Goal: Transaction & Acquisition: Purchase product/service

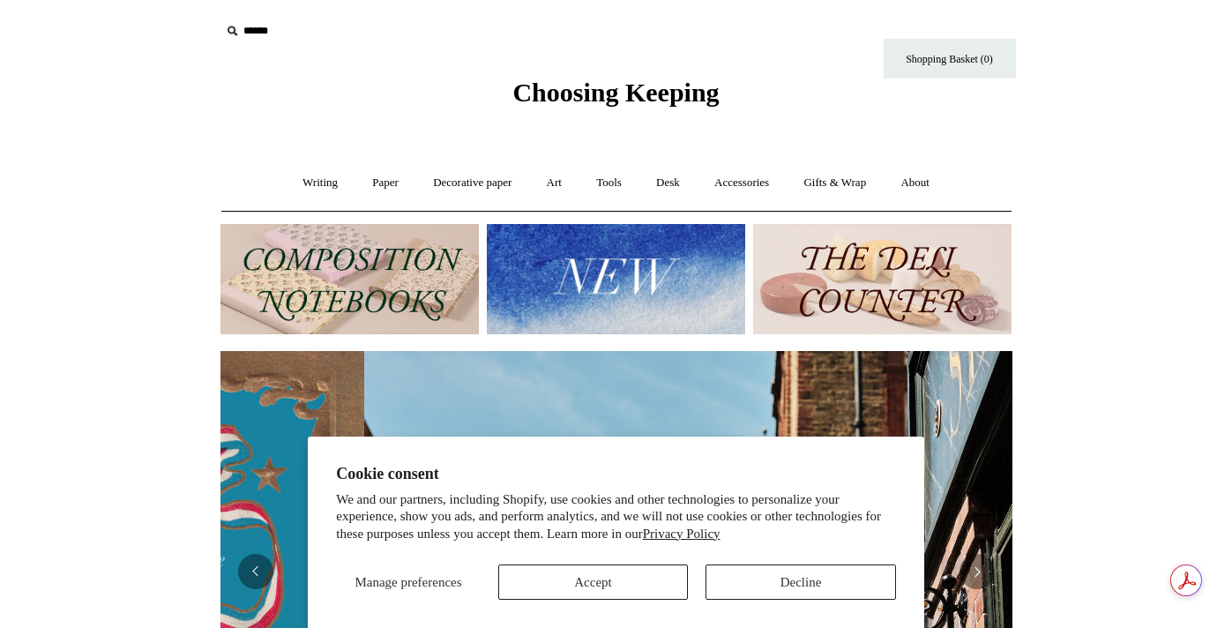
scroll to position [0, 792]
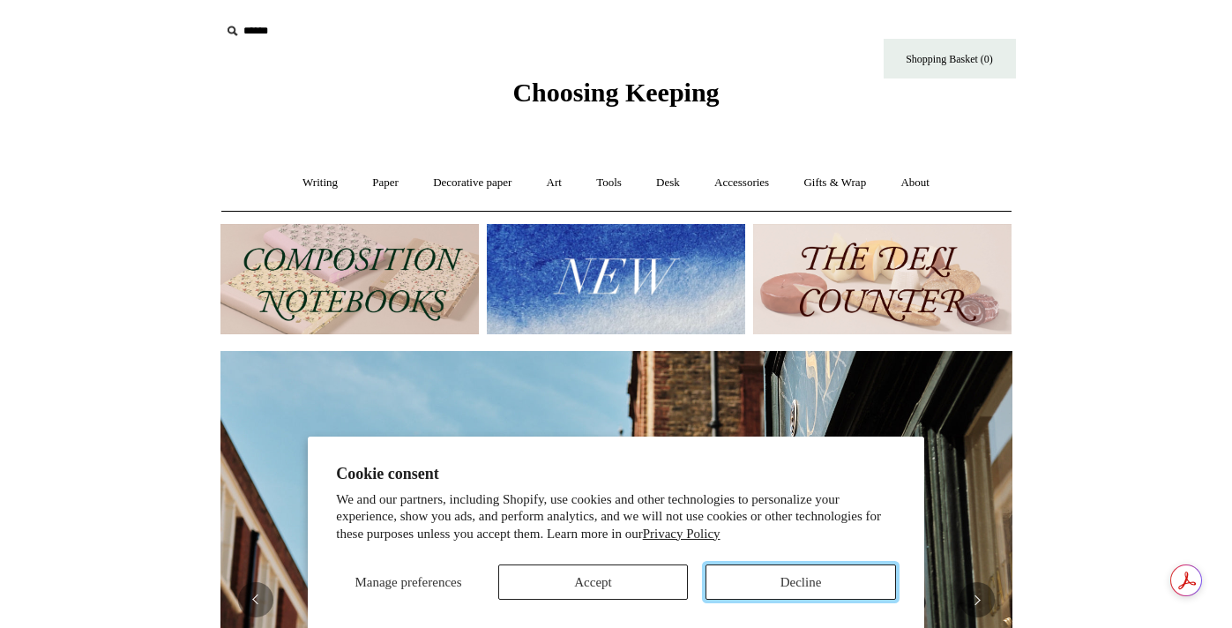
click at [832, 587] on button "Decline" at bounding box center [801, 581] width 191 height 35
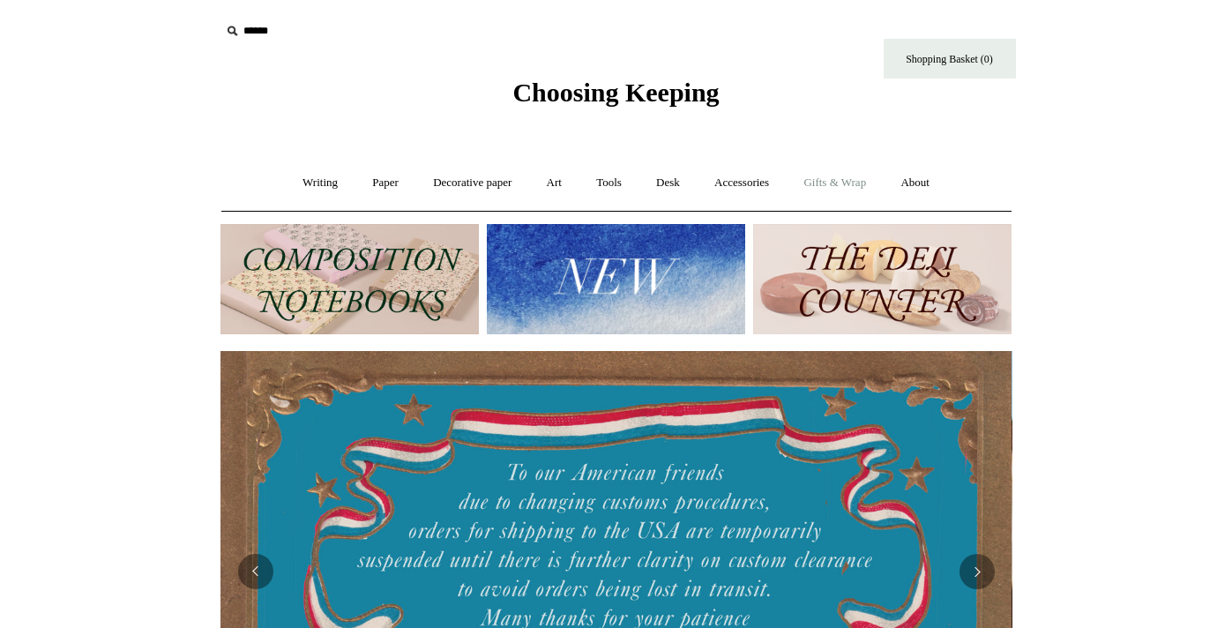
scroll to position [0, 0]
click at [833, 271] on img at bounding box center [882, 279] width 258 height 110
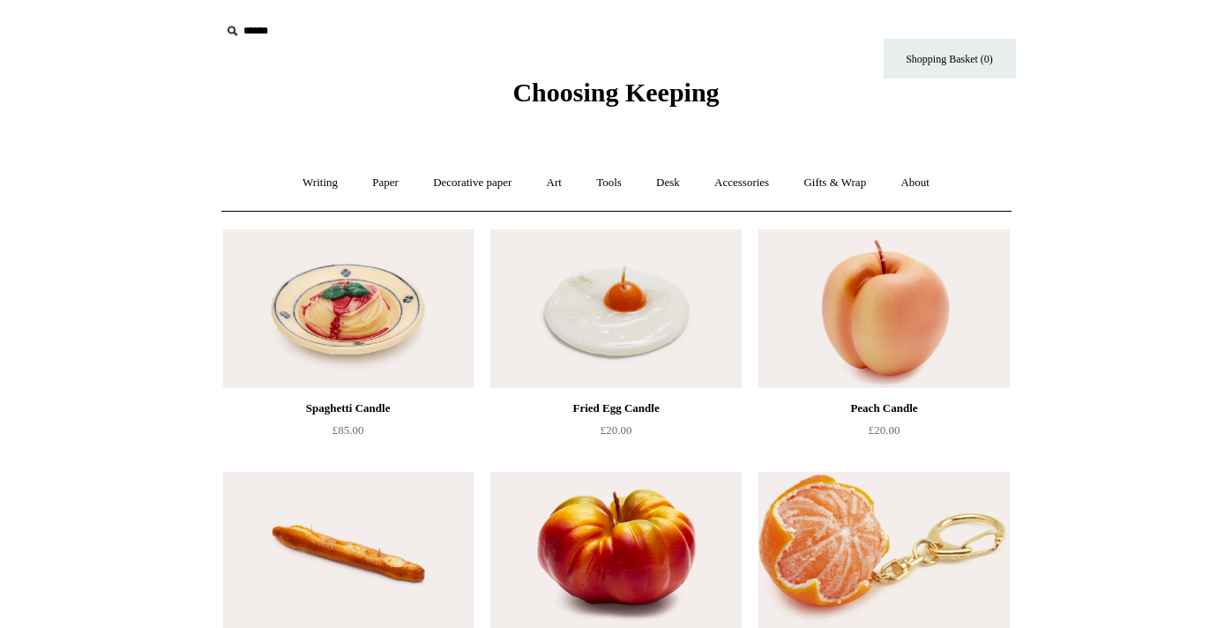
click at [237, 31] on icon at bounding box center [231, 30] width 19 height 19
click at [266, 27] on input "text" at bounding box center [328, 31] width 217 height 33
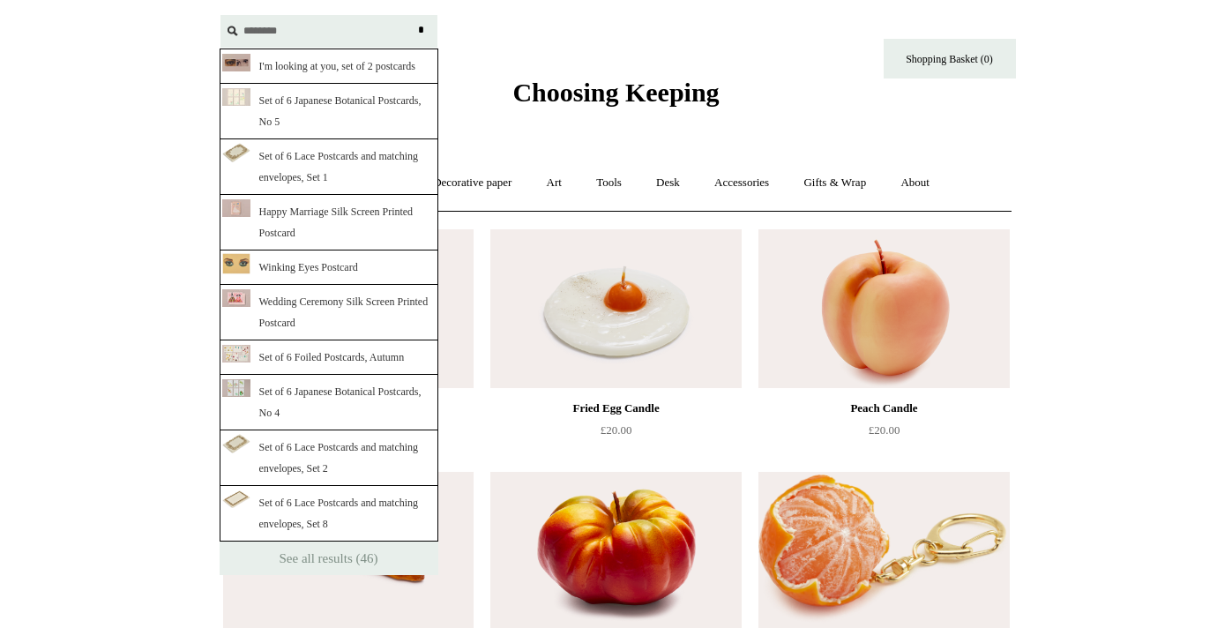
type input "********"
click at [248, 74] on div at bounding box center [236, 66] width 28 height 28
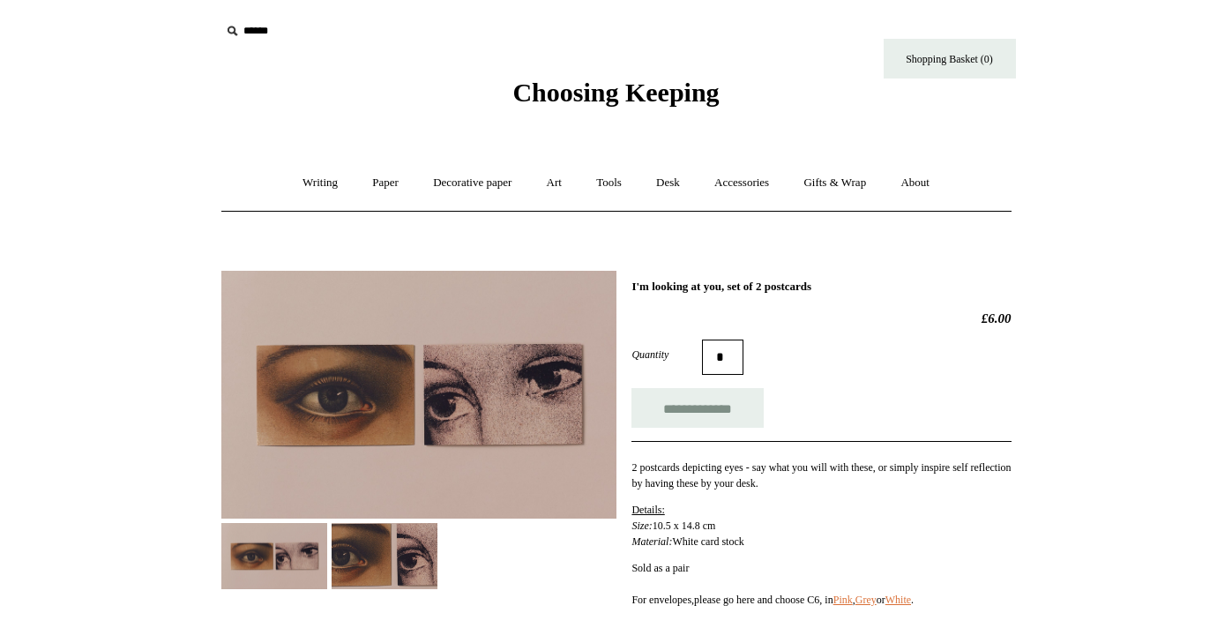
click at [253, 33] on input "text" at bounding box center [328, 31] width 217 height 33
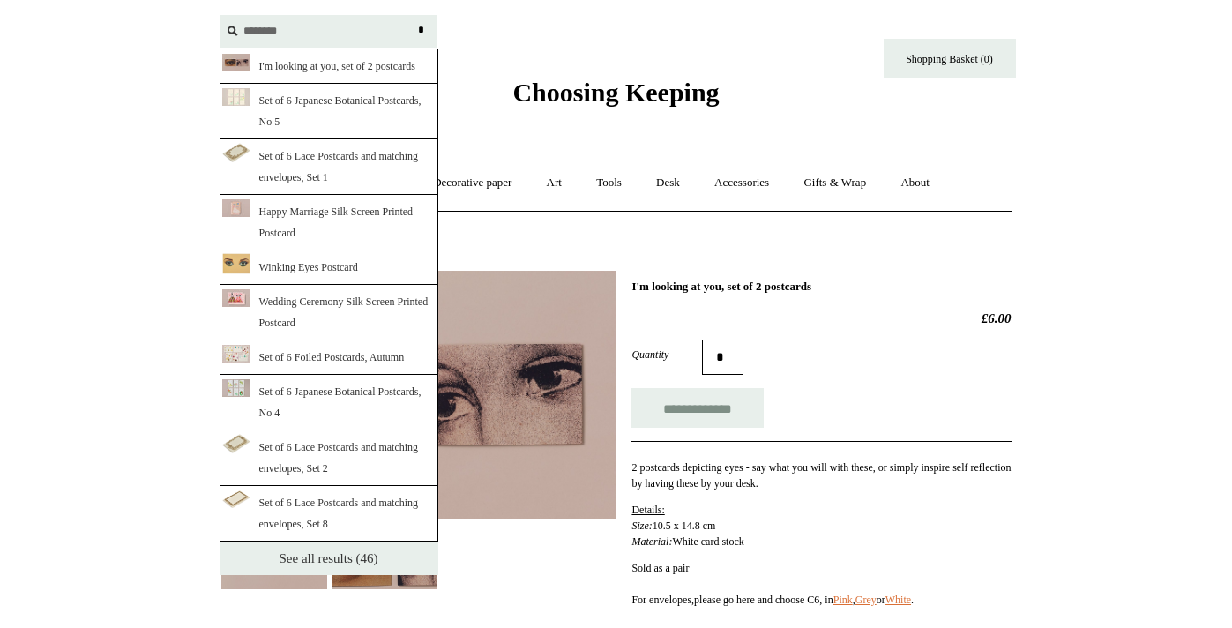
type input "********"
click at [301, 555] on link "See all results (46)" at bounding box center [329, 559] width 219 height 34
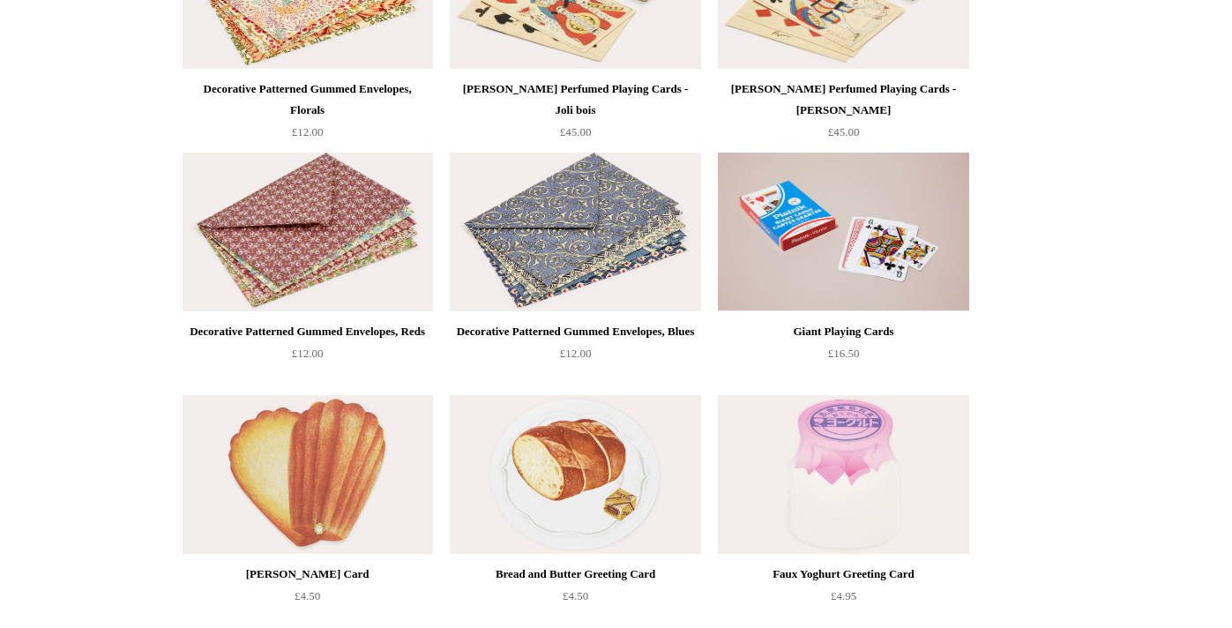
scroll to position [1913, 0]
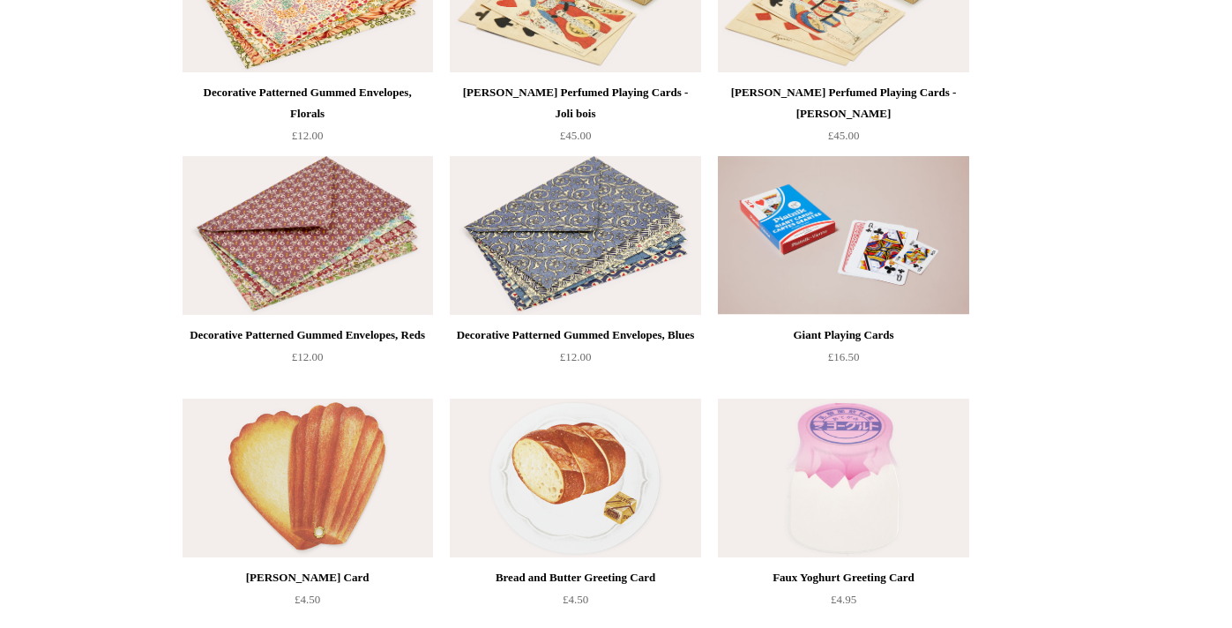
click at [344, 473] on img at bounding box center [308, 478] width 250 height 159
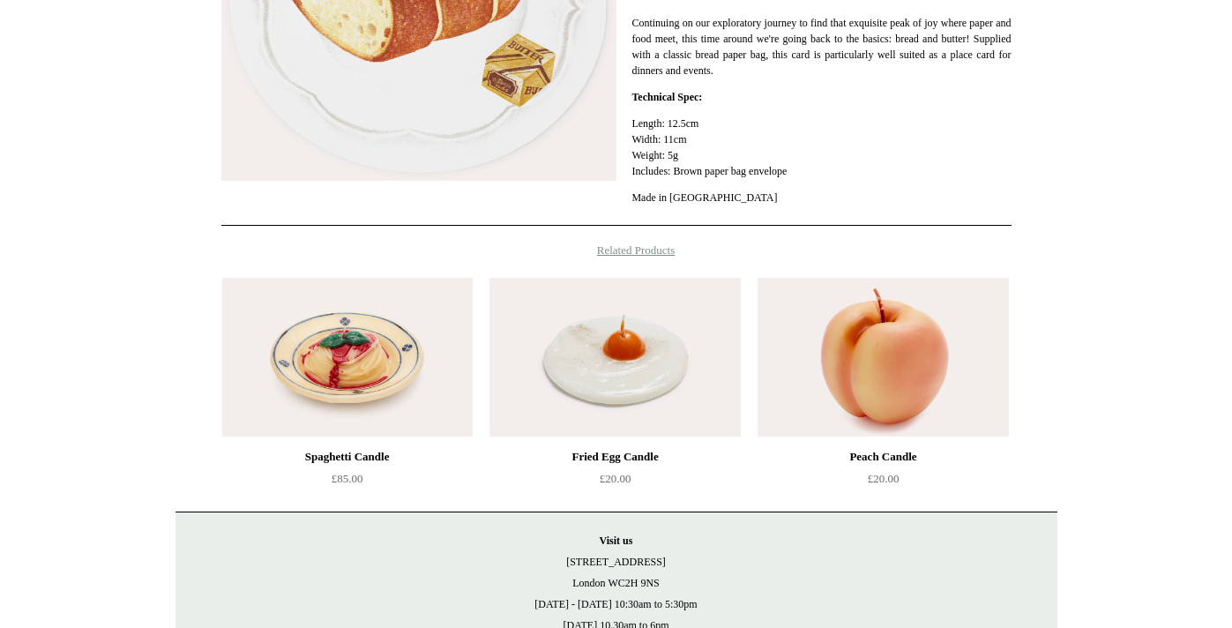
scroll to position [226, 0]
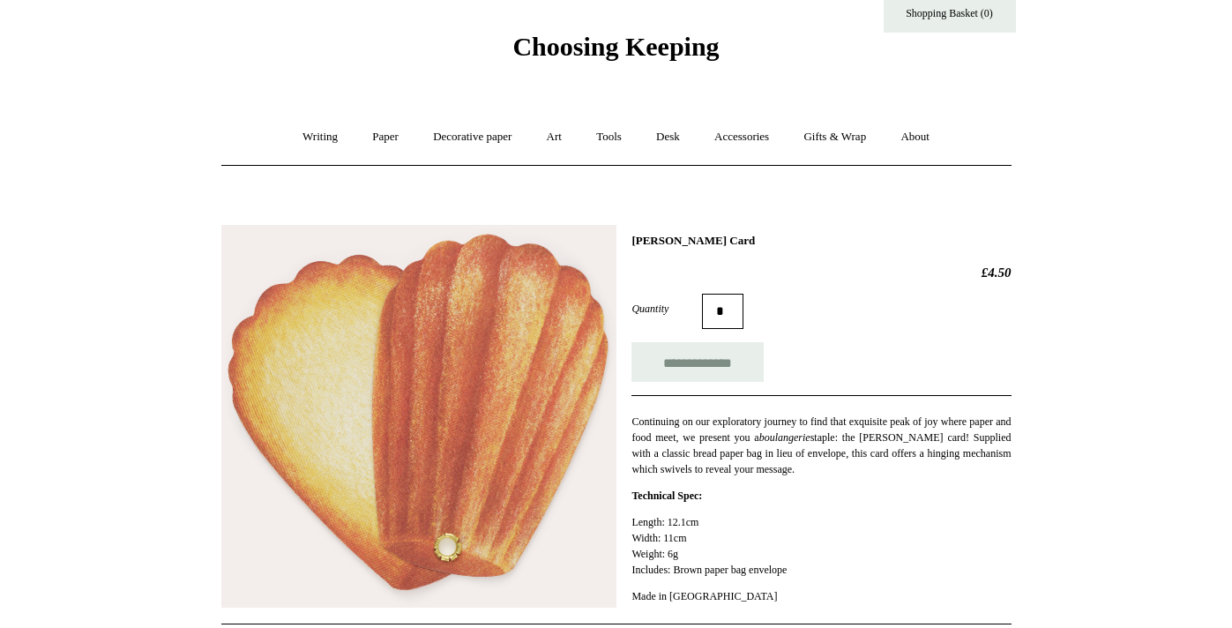
scroll to position [43, 0]
